Goal: Information Seeking & Learning: Understand process/instructions

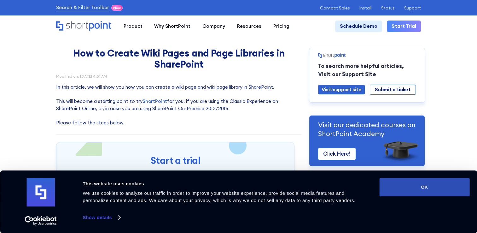
click at [401, 186] on button "OK" at bounding box center [424, 187] width 90 height 18
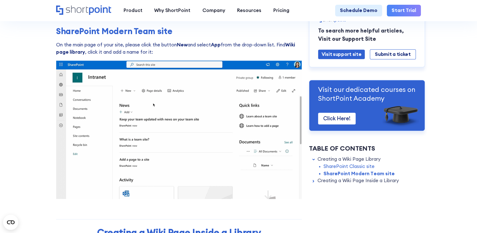
scroll to position [481, 0]
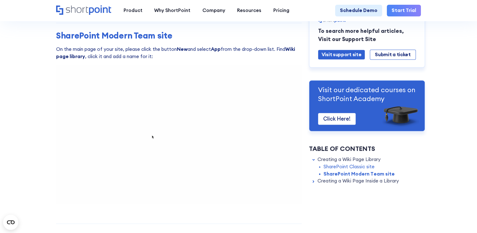
click at [171, 111] on img at bounding box center [178, 134] width 245 height 138
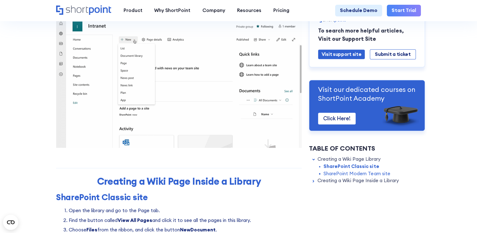
scroll to position [541, 0]
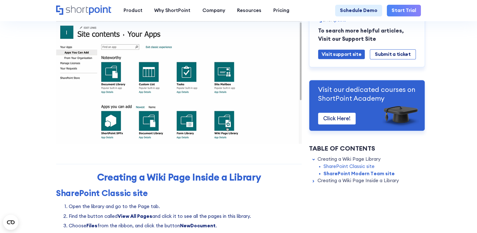
click at [31, 154] on section "How to Create Wiki Pages and Page Libraries in SharePoint Modified on: [DATE] 4…" at bounding box center [238, 176] width 477 height 1435
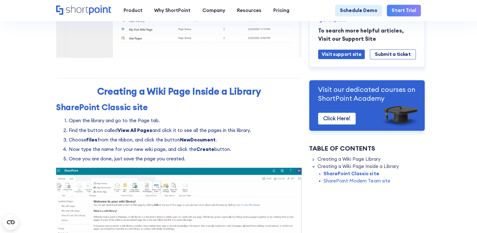
scroll to position [528, 0]
